Goal: Find contact information: Find contact information

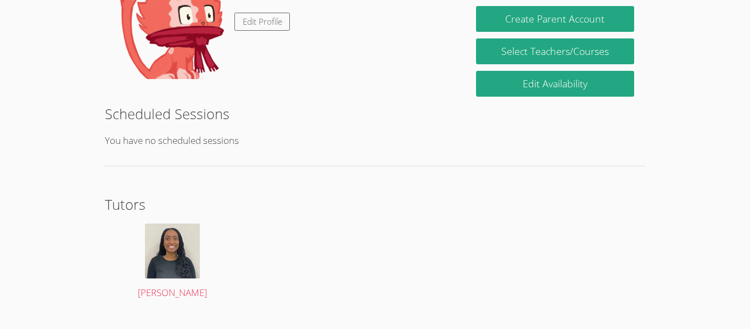
scroll to position [137, 0]
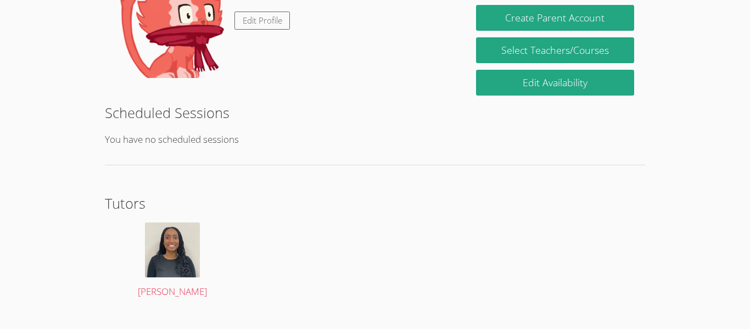
scroll to position [121, 0]
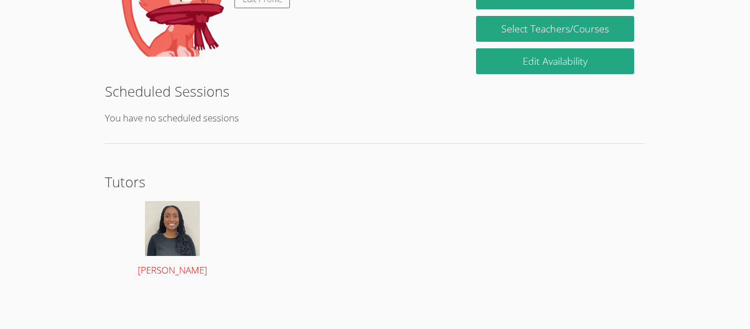
click at [148, 225] on img at bounding box center [172, 228] width 55 height 55
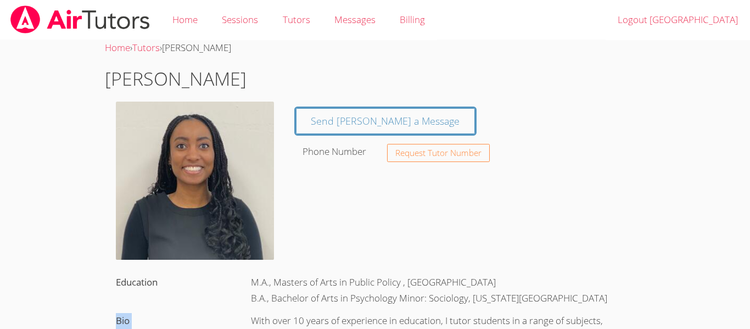
click at [148, 310] on div "Bio" at bounding box center [172, 321] width 135 height 23
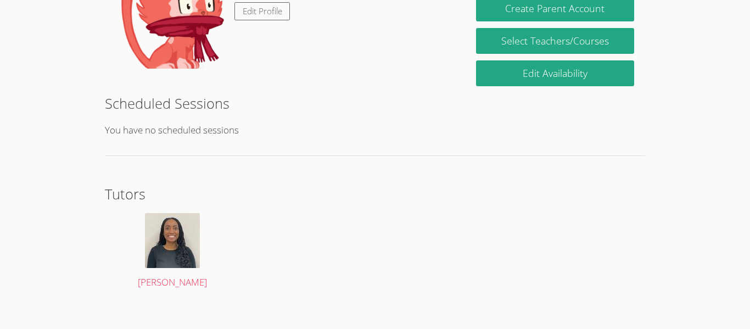
scroll to position [159, 0]
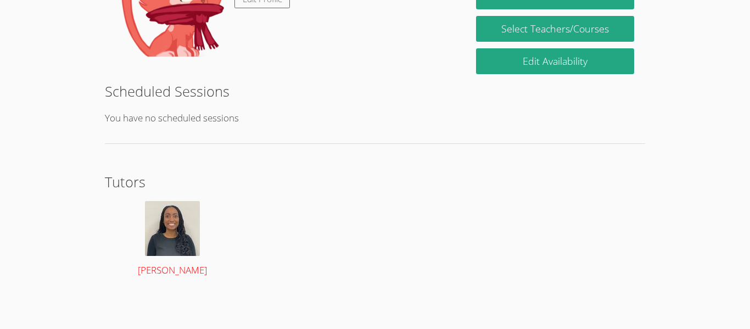
click at [145, 238] on img at bounding box center [172, 228] width 55 height 55
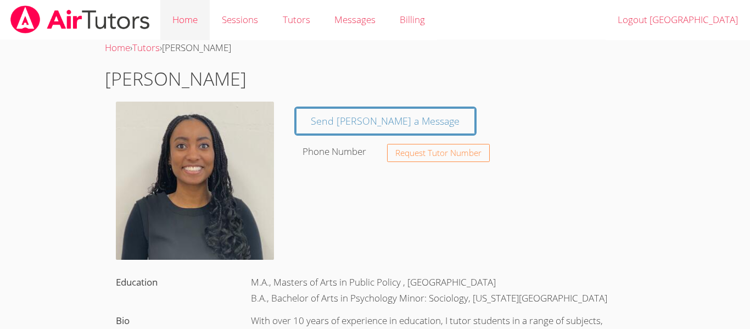
click at [200, 24] on link "Home" at bounding box center [184, 20] width 49 height 40
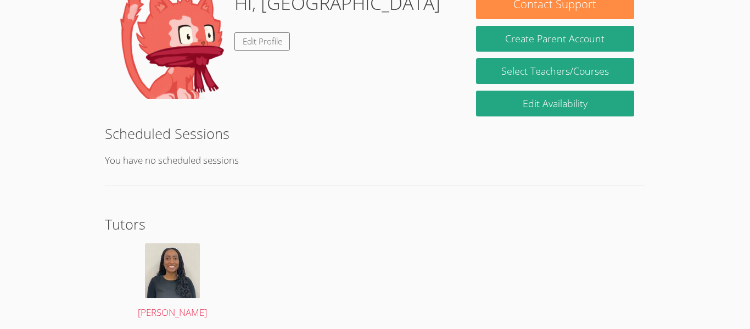
scroll to position [121, 0]
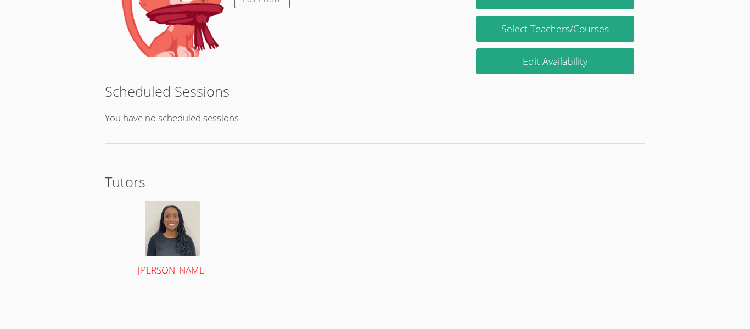
click at [201, 239] on div at bounding box center [173, 228] width 114 height 55
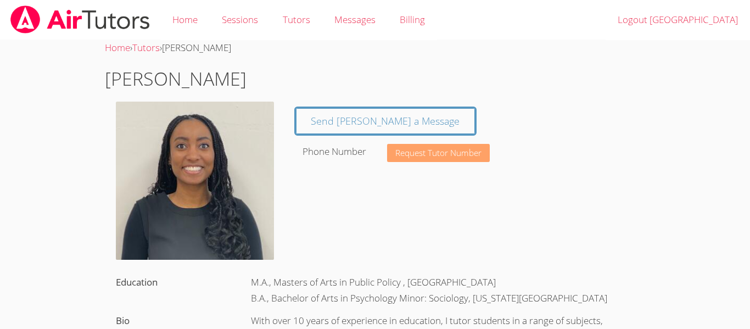
click at [445, 153] on span "Request Tutor Number" at bounding box center [438, 153] width 86 height 8
click at [442, 149] on span "Request Tutor Number" at bounding box center [438, 153] width 86 height 8
click at [187, 147] on img at bounding box center [195, 181] width 158 height 158
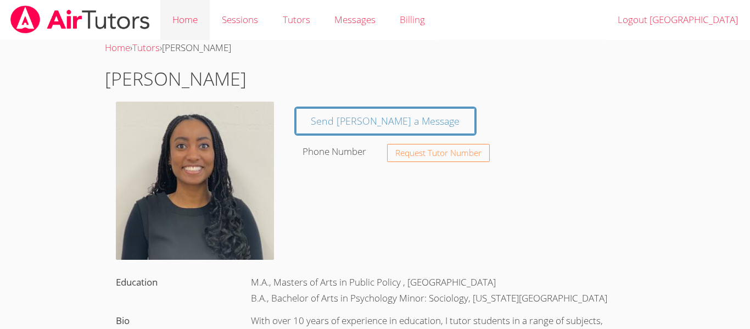
click at [172, 18] on link "Home" at bounding box center [184, 20] width 49 height 40
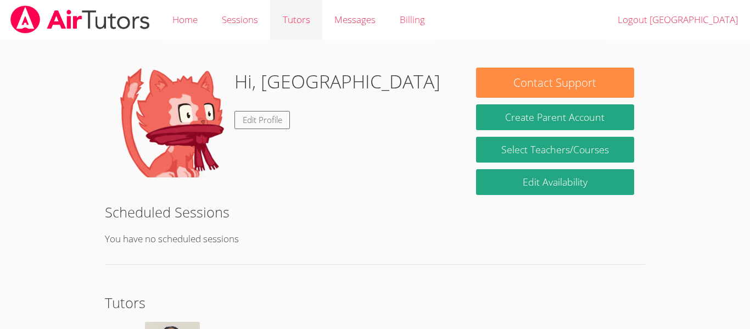
click at [175, 0] on ul "Home Sessions Tutors Messages Billing Logout [GEOGRAPHIC_DATA]" at bounding box center [375, 0] width 750 height 0
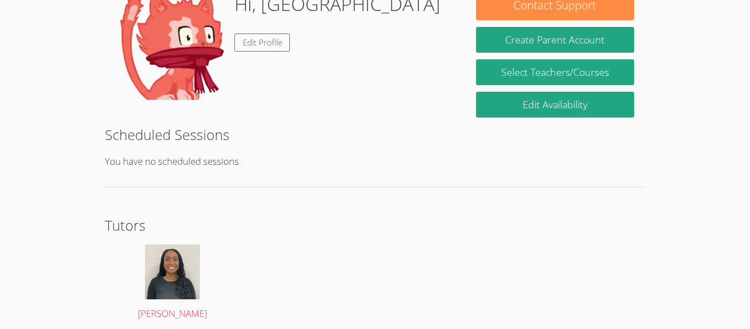
scroll to position [77, 0]
